Goal: Task Accomplishment & Management: Manage account settings

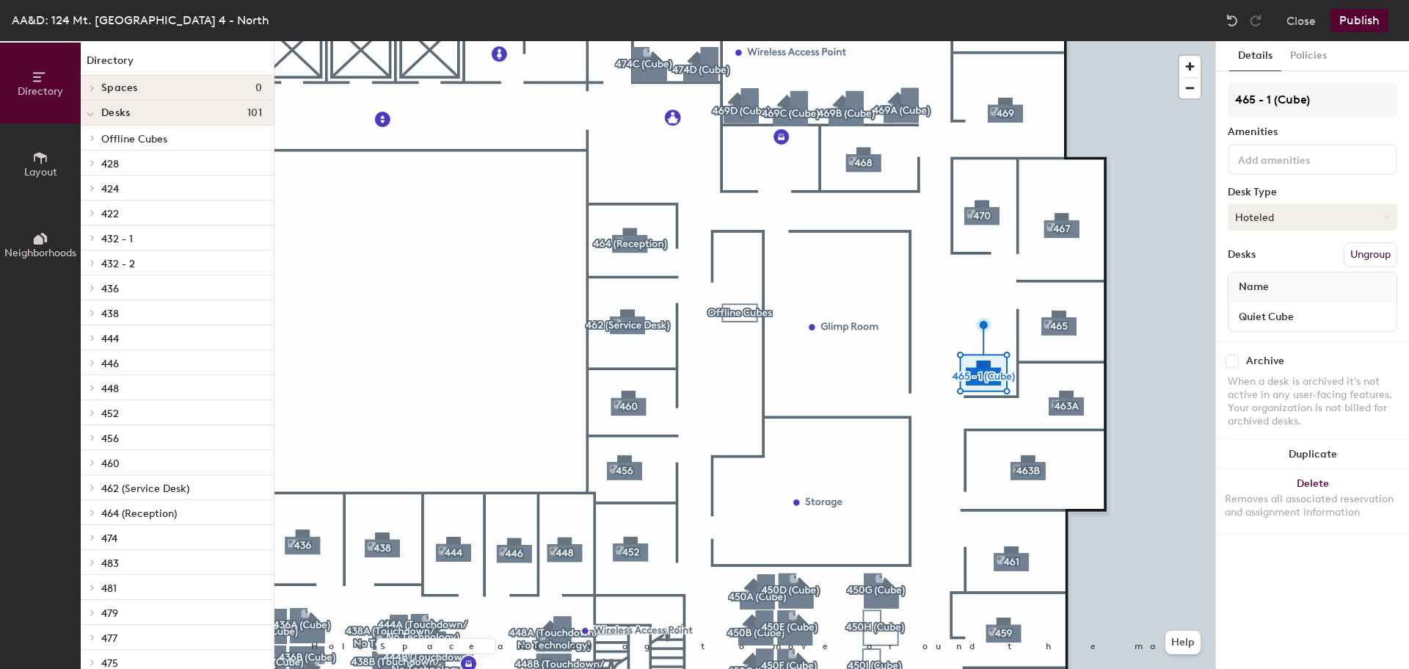
click at [1260, 221] on button "Hoteled" at bounding box center [1313, 217] width 170 height 26
click at [1280, 266] on div "Assigned" at bounding box center [1302, 263] width 147 height 22
click at [1351, 32] on div "AA&D: 124 Mt. [GEOGRAPHIC_DATA] 4 - North Close Publish" at bounding box center [704, 20] width 1409 height 41
click at [1233, 363] on input "checkbox" at bounding box center [1232, 361] width 13 height 13
checkbox input "true"
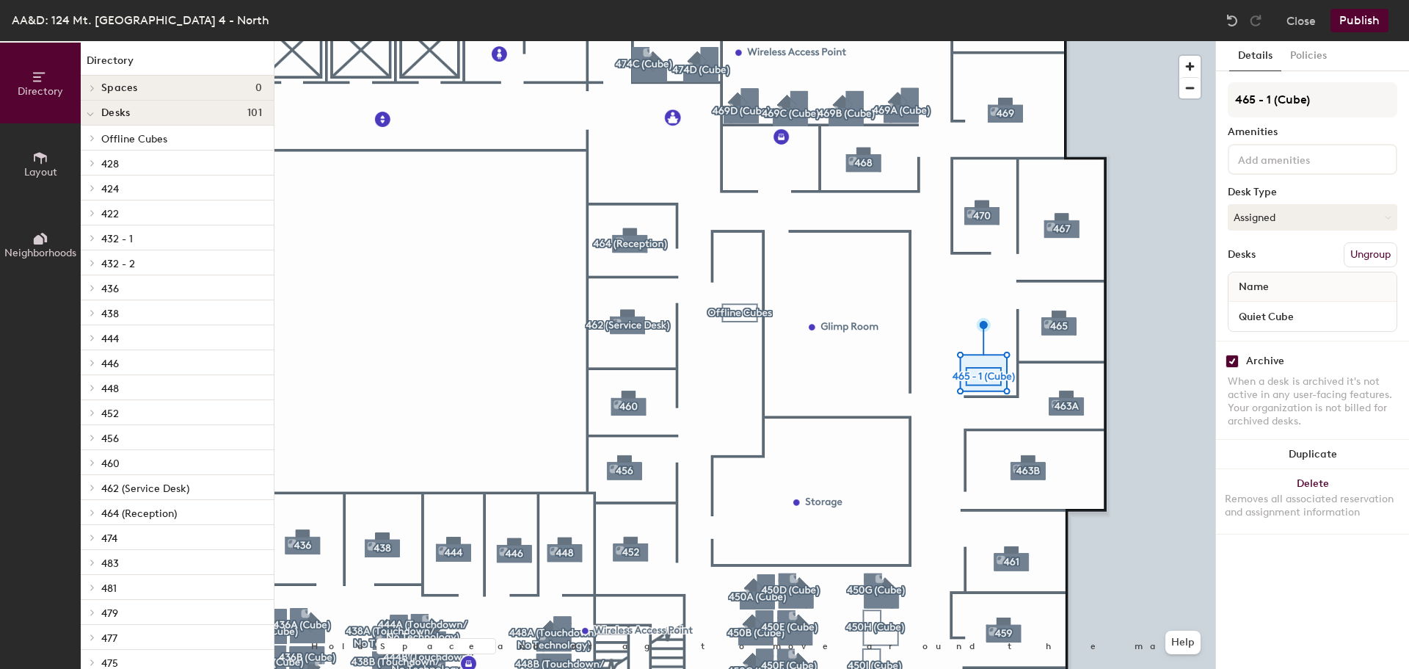
click at [1363, 14] on button "Publish" at bounding box center [1360, 20] width 58 height 23
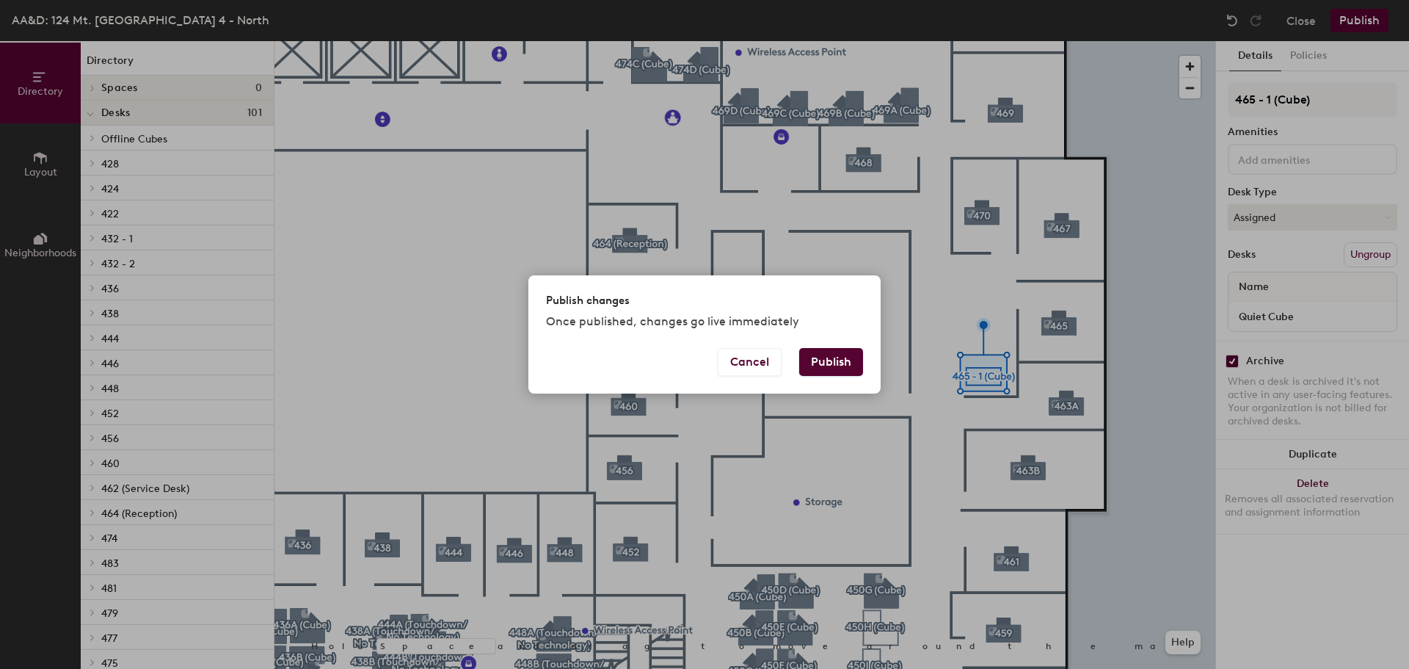
click at [831, 363] on button "Publish" at bounding box center [831, 362] width 64 height 28
